Goal: Information Seeking & Learning: Learn about a topic

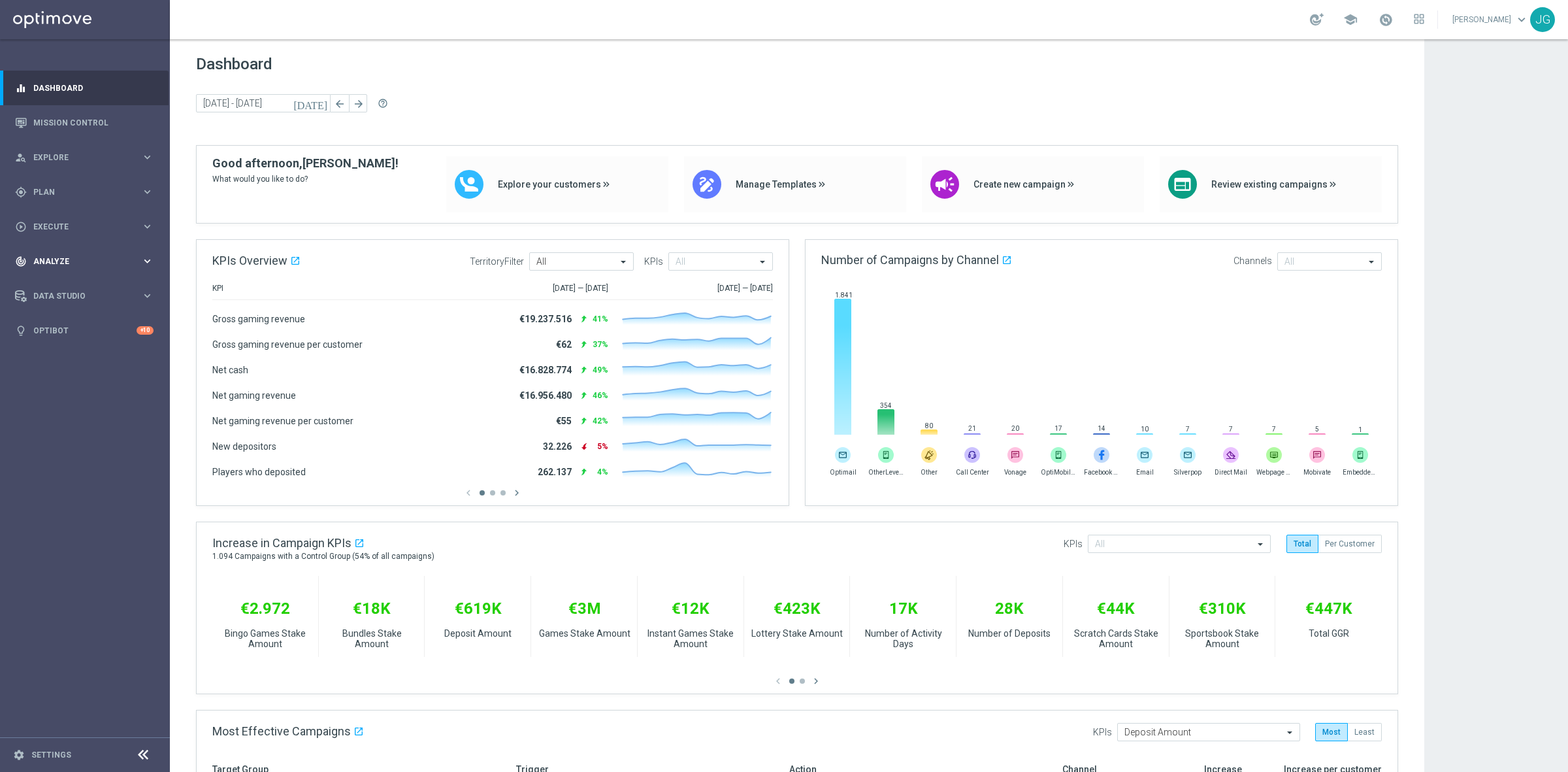
click at [132, 261] on span "Analyze" at bounding box center [87, 261] width 108 height 8
click at [103, 422] on span "BI Studio" at bounding box center [81, 425] width 93 height 8
click at [99, 444] on link "Campaigns Deliverability" at bounding box center [88, 445] width 95 height 10
